Goal: Transaction & Acquisition: Purchase product/service

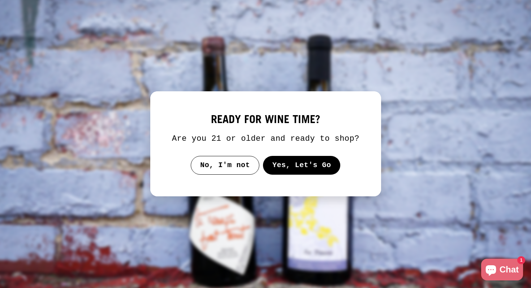
click at [238, 175] on button "No, I'm not" at bounding box center [225, 165] width 69 height 19
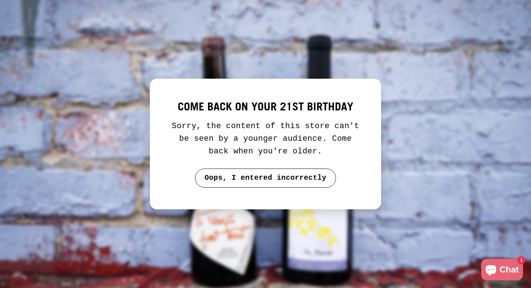
click at [258, 180] on button "Oops, I entered incorrectly" at bounding box center [265, 178] width 141 height 19
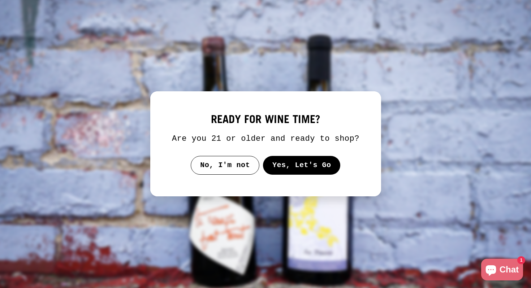
click at [287, 175] on button "Yes, Let's Go" at bounding box center [301, 165] width 78 height 19
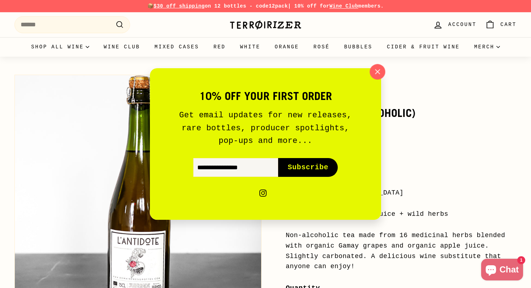
click at [375, 75] on icon "button" at bounding box center [377, 71] width 11 height 11
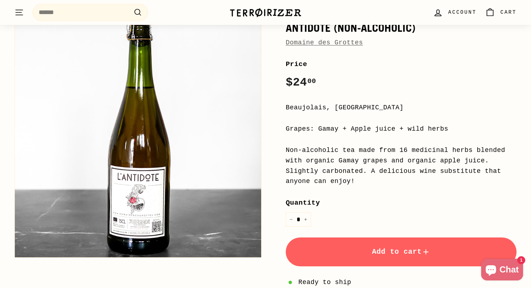
scroll to position [117, 0]
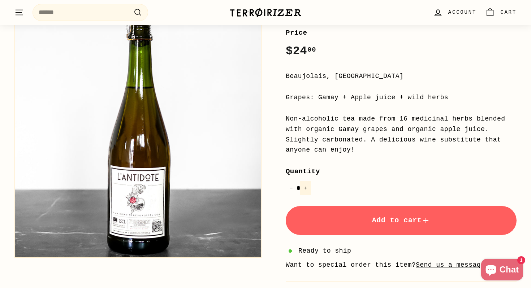
click at [303, 190] on button "+" at bounding box center [305, 188] width 11 height 15
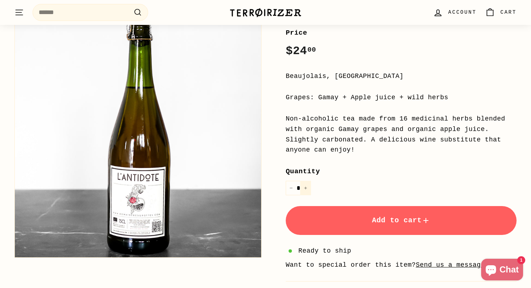
click at [303, 190] on button "+" at bounding box center [305, 188] width 11 height 15
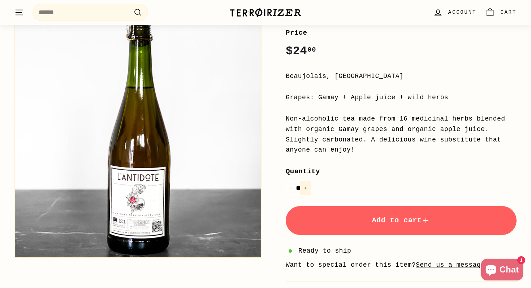
type input "**"
click at [332, 222] on button "Add to cart" at bounding box center [400, 220] width 231 height 29
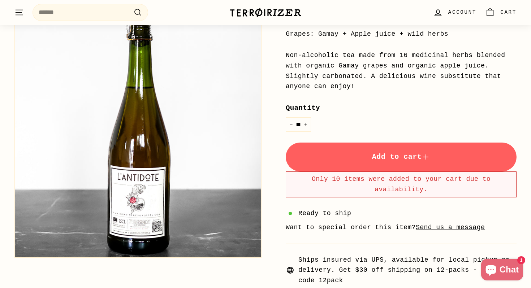
scroll to position [107, 0]
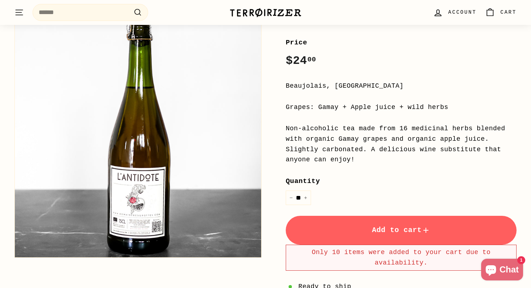
click at [498, 16] on link "0 Cart" at bounding box center [500, 12] width 40 height 21
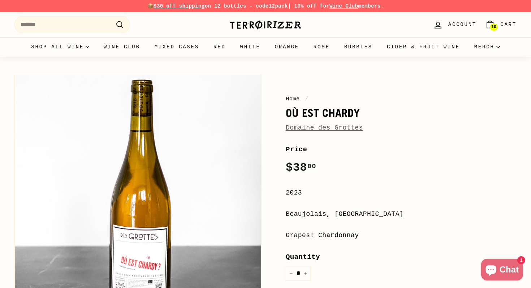
click at [343, 129] on link "Domaine des Grottes" at bounding box center [323, 127] width 77 height 7
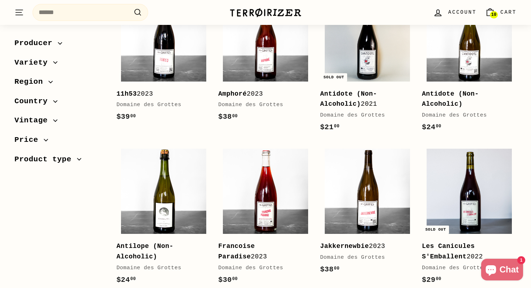
scroll to position [178, 0]
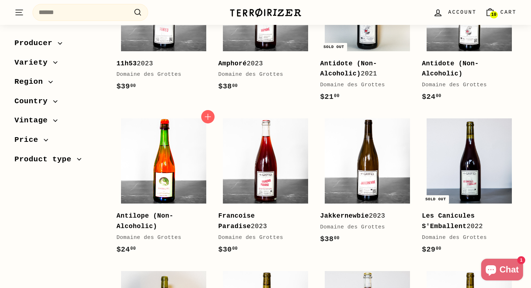
click at [157, 179] on img at bounding box center [163, 160] width 85 height 85
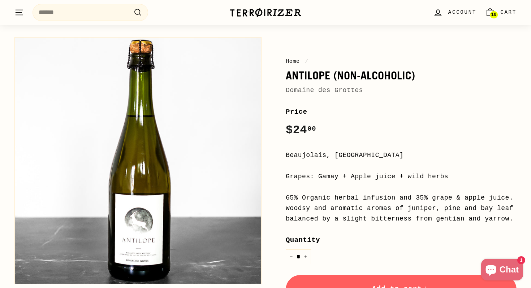
scroll to position [41, 0]
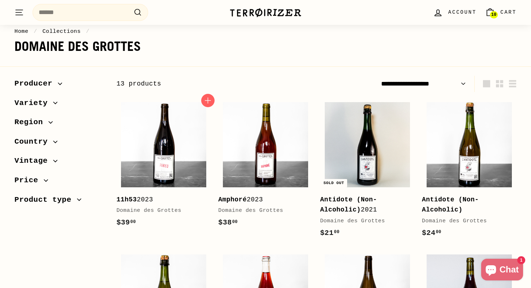
scroll to position [21, 0]
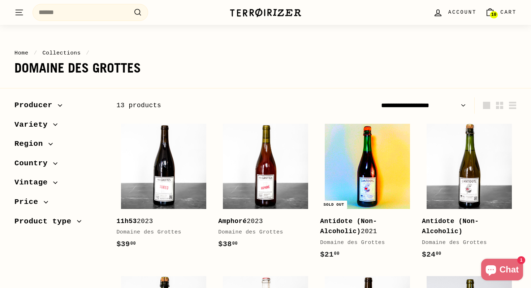
click at [359, 189] on img at bounding box center [366, 166] width 85 height 85
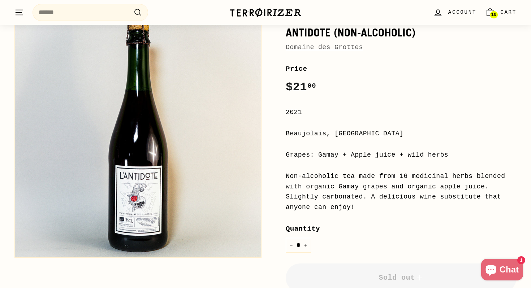
scroll to position [80, 0]
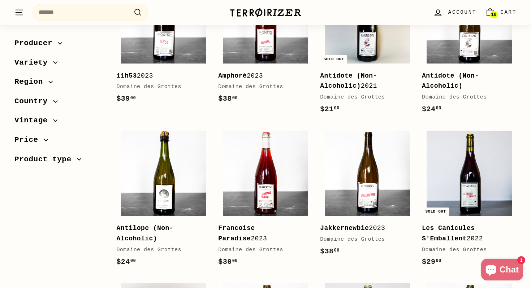
scroll to position [185, 0]
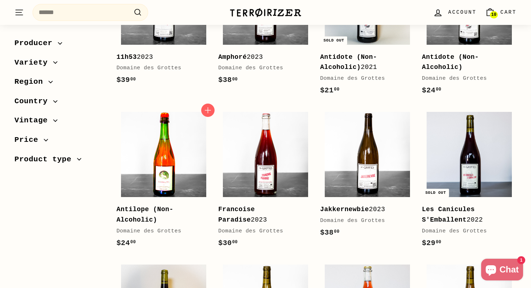
click at [174, 151] on img at bounding box center [163, 154] width 85 height 85
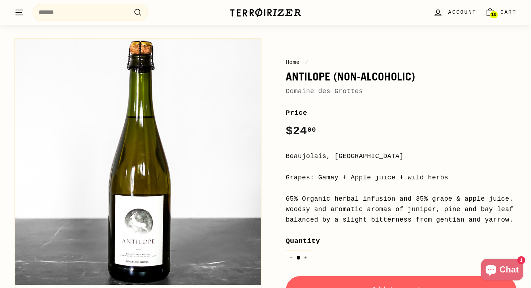
scroll to position [35, 0]
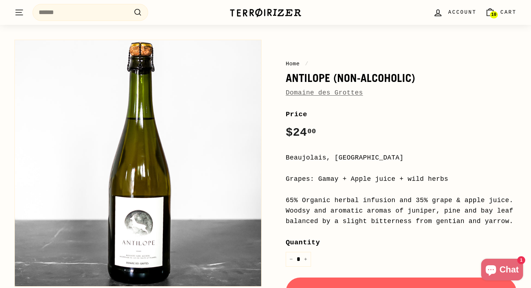
click at [309, 76] on h1 "Antilope (Non-Alcoholic)" at bounding box center [400, 78] width 231 height 12
drag, startPoint x: 382, startPoint y: 95, endPoint x: 288, endPoint y: 91, distance: 94.3
click at [288, 91] on div "Domaine des Grottes" at bounding box center [400, 93] width 231 height 10
click at [441, 88] on div "Domaine des Grottes" at bounding box center [400, 93] width 231 height 10
